Goal: Navigation & Orientation: Find specific page/section

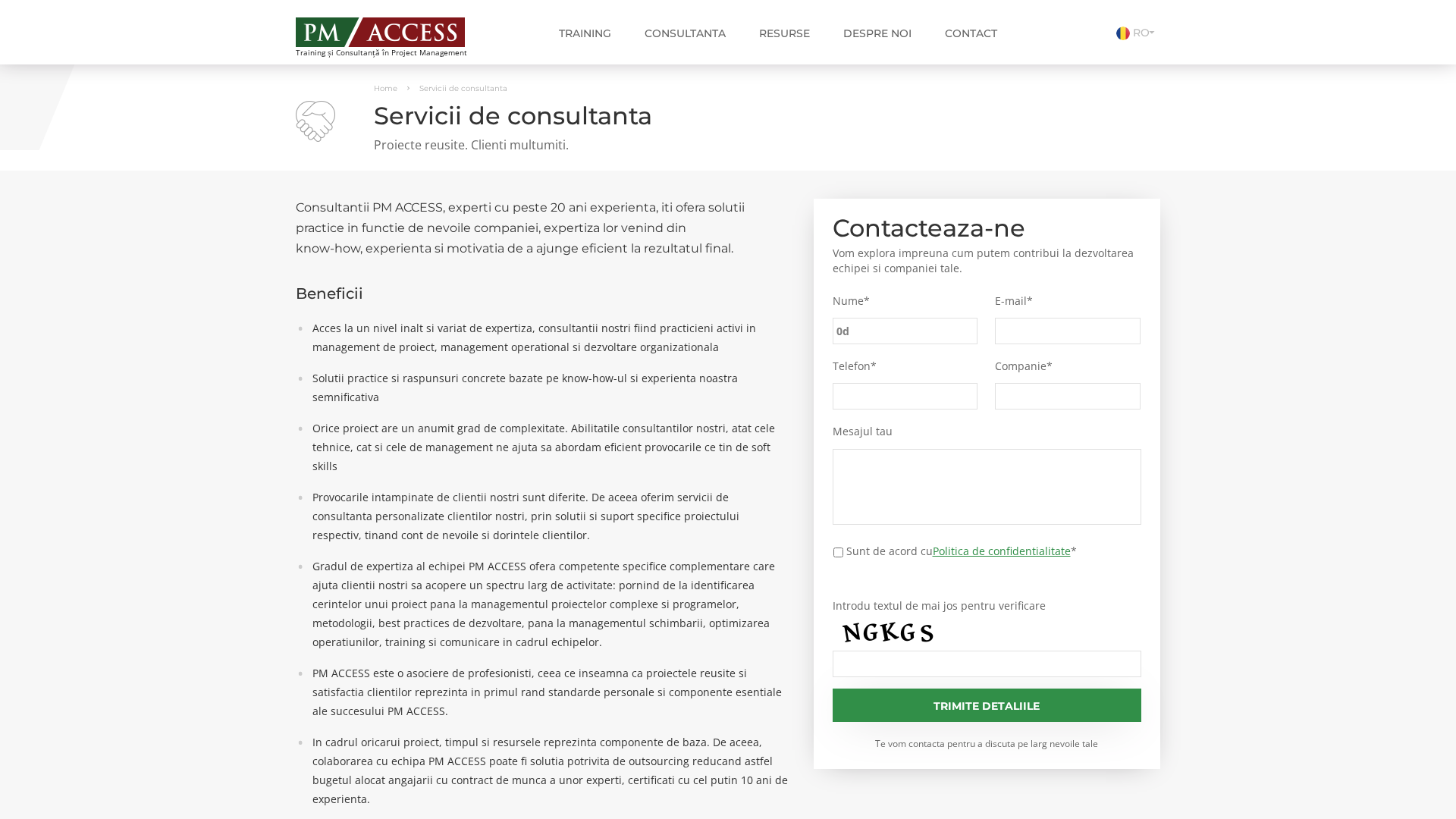
type input "0dd"
type input "84a"
type input "5fa"
type input "e9b"
